Goal: Check status: Check status

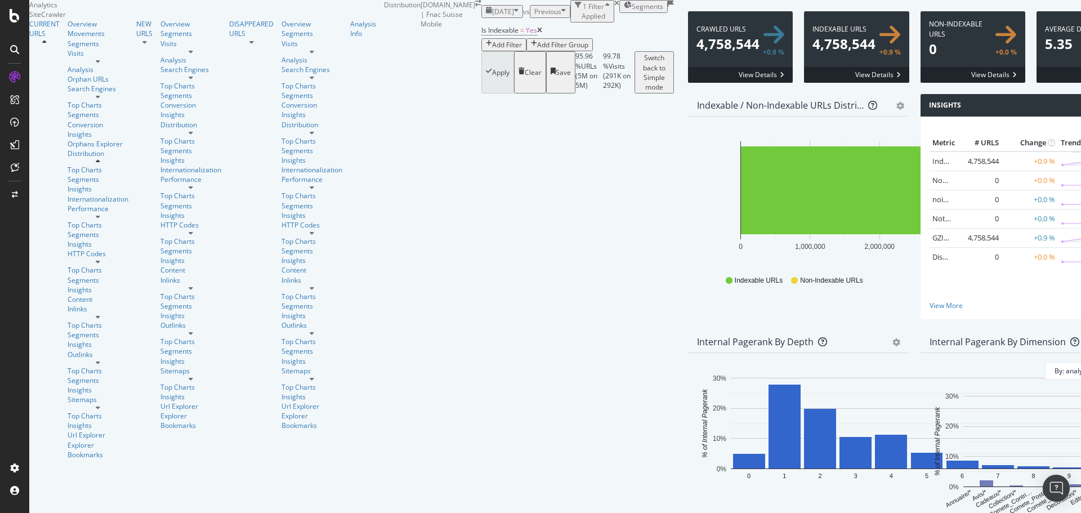
scroll to position [509, 0]
drag, startPoint x: 149, startPoint y: 240, endPoint x: 406, endPoint y: 352, distance: 280.5
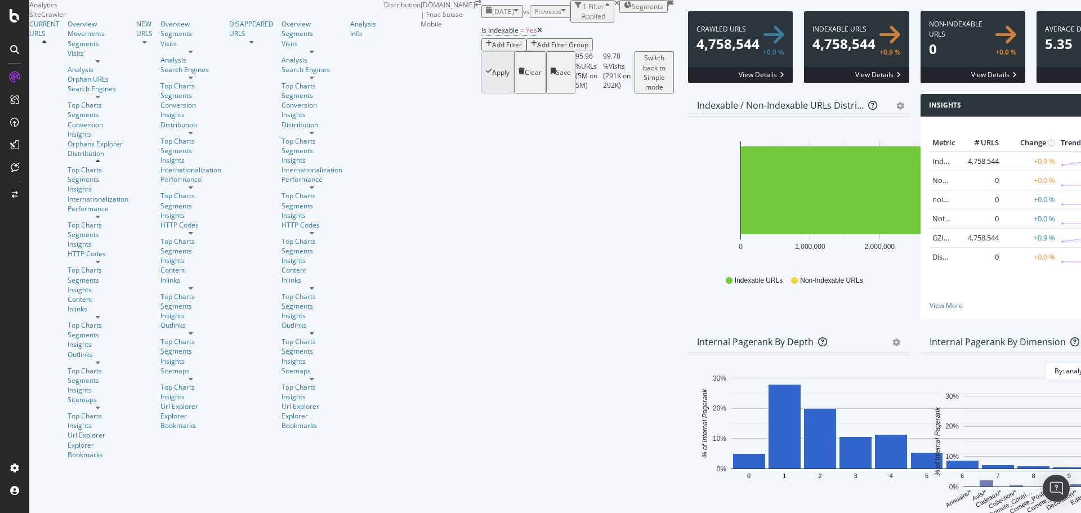
copy tbody "1 1,042 N/A 2 25,876 N/A 3 177,693 N/A 4 1,695,889 N/A 5 1,181,624 N/A 6 757,50…"
drag, startPoint x: 182, startPoint y: 23, endPoint x: 181, endPoint y: 16, distance: 7.4
click at [481, 16] on div "[DATE] vs Previous 1 Filter Applied Segments" at bounding box center [577, 11] width 192 height 23
click at [492, 16] on span "[DATE]" at bounding box center [503, 12] width 22 height 10
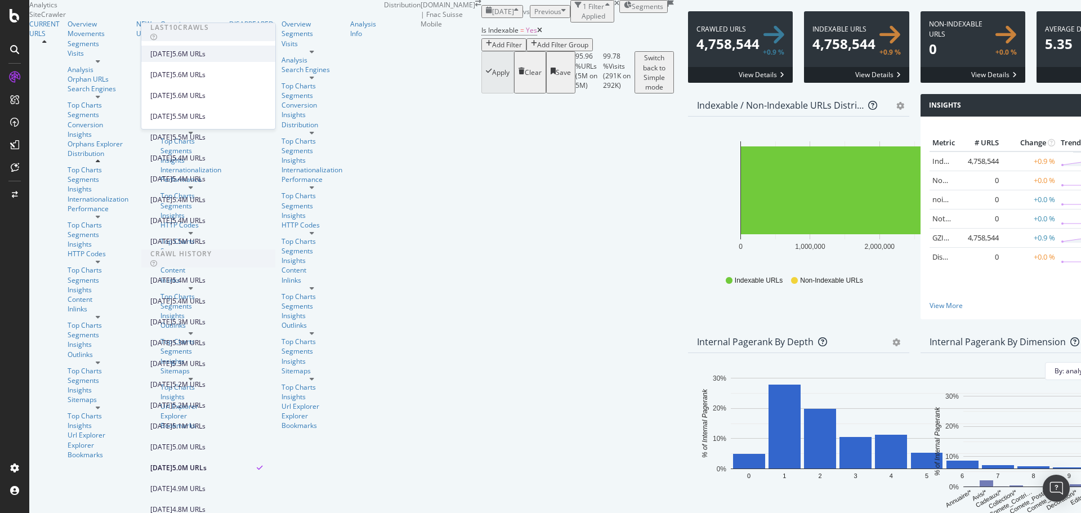
click at [172, 55] on div "[DATE]" at bounding box center [161, 54] width 22 height 10
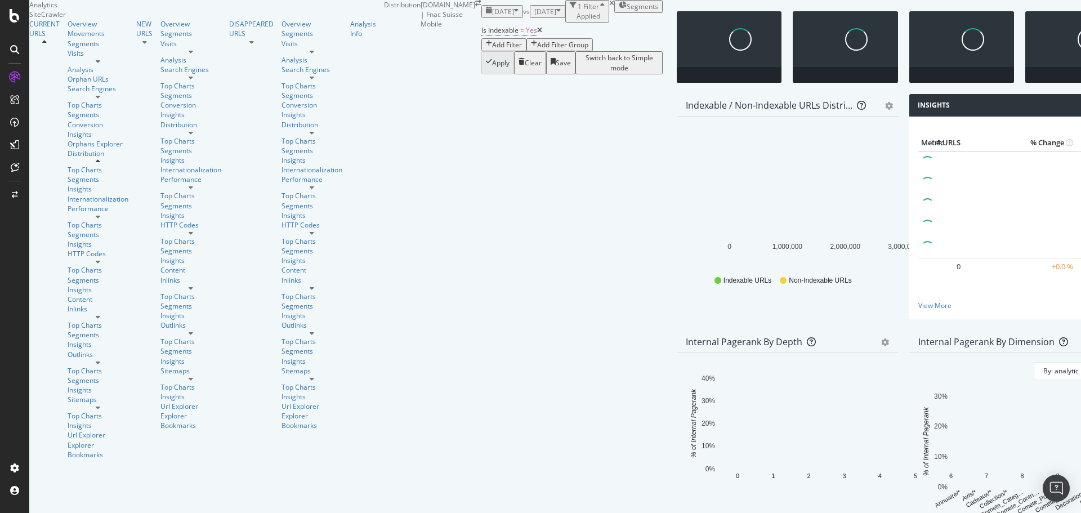
scroll to position [544, 0]
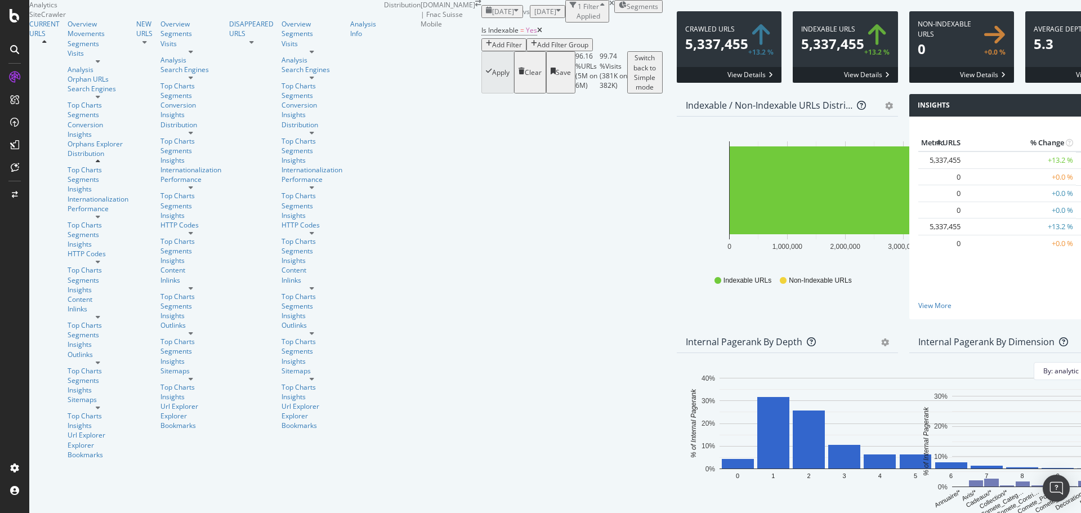
scroll to position [0, 0]
drag, startPoint x: 406, startPoint y: 316, endPoint x: 150, endPoint y: 227, distance: 270.7
copy tbody "1 3,722 N/A 2 74,431 N/A 3 397,754 N/A 4 1,090,332 N/A 5 1,874,386 N/A 6 884,84…"
